Goal: Task Accomplishment & Management: Complete application form

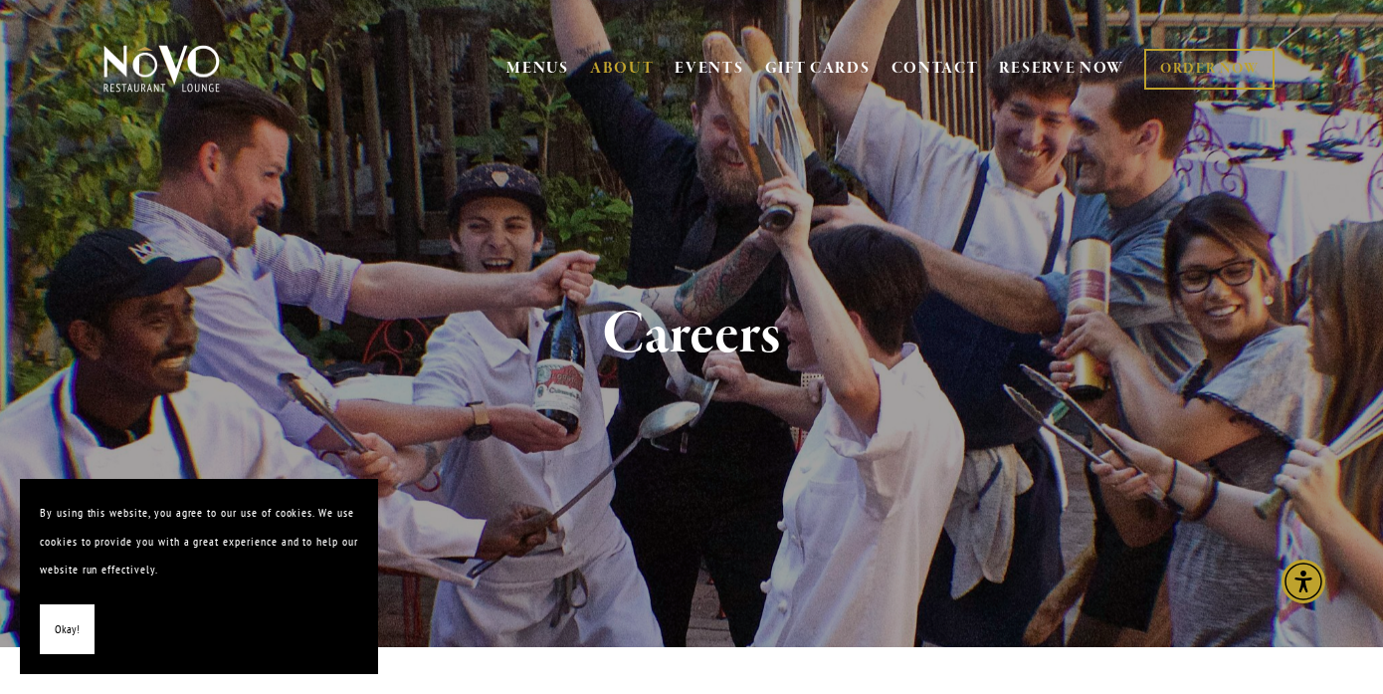
click at [68, 635] on span "Okay!" at bounding box center [67, 629] width 25 height 29
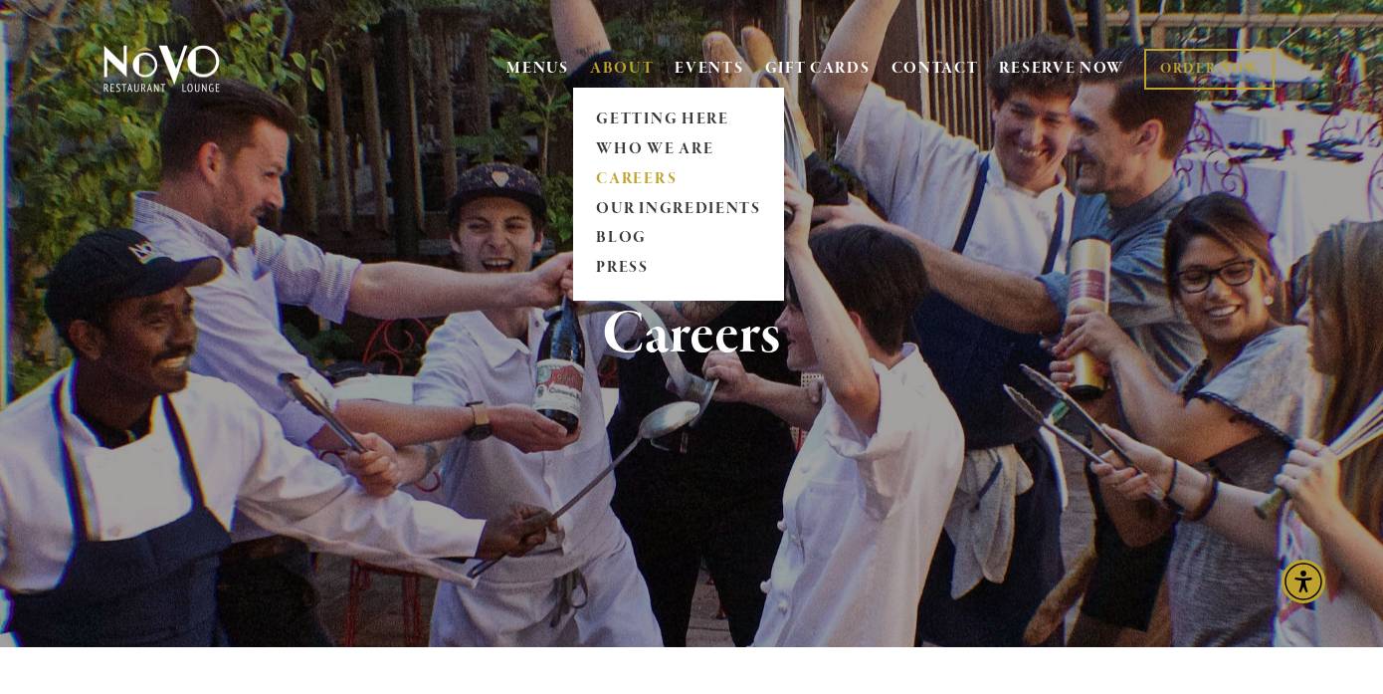
click at [627, 172] on link "CAREERS" at bounding box center [678, 179] width 177 height 30
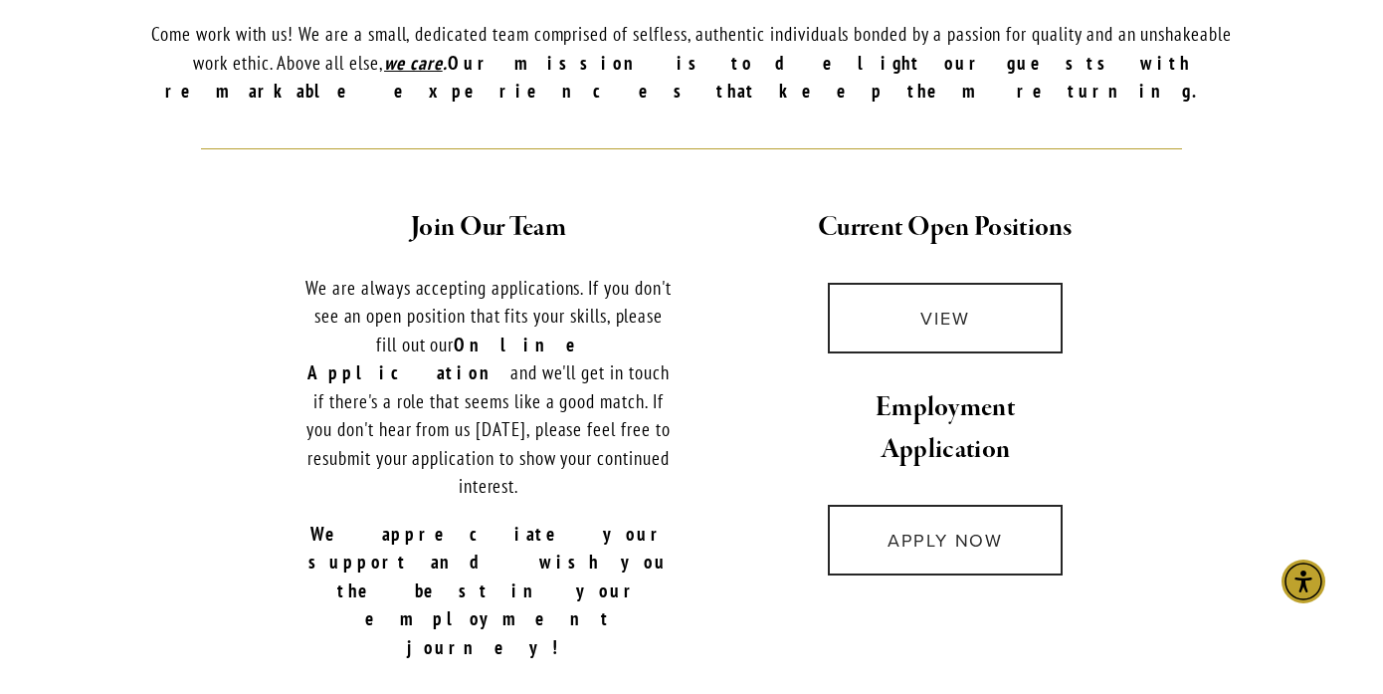
scroll to position [757, 0]
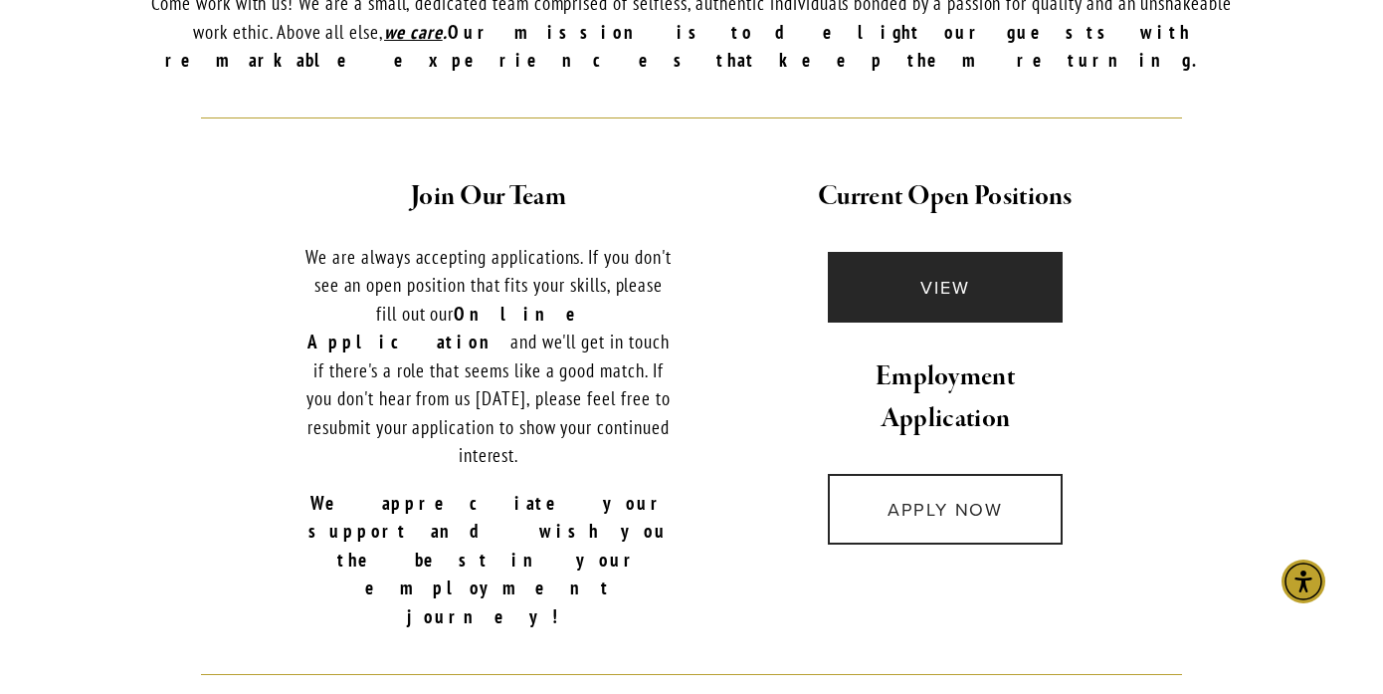
click at [935, 254] on link "VIEW" at bounding box center [945, 287] width 234 height 71
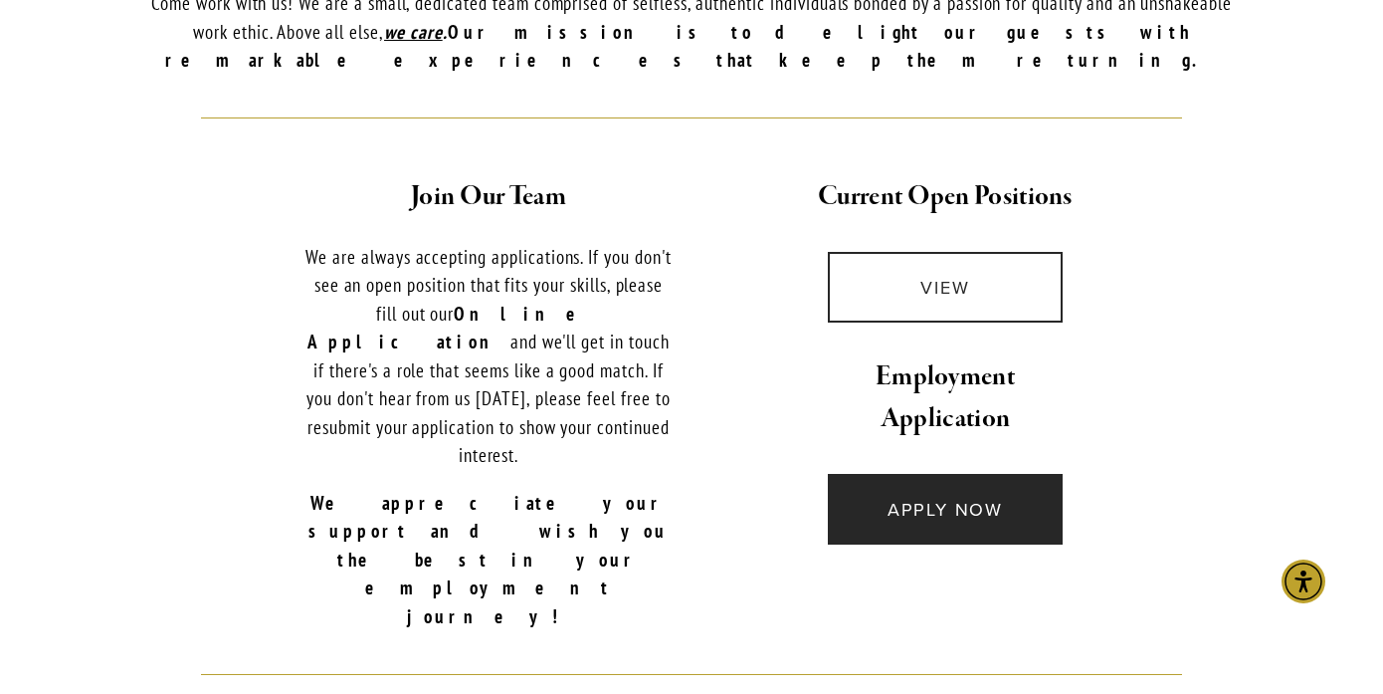
click at [869, 509] on link "APPLY NOW" at bounding box center [945, 509] width 234 height 71
